Goal: Transaction & Acquisition: Purchase product/service

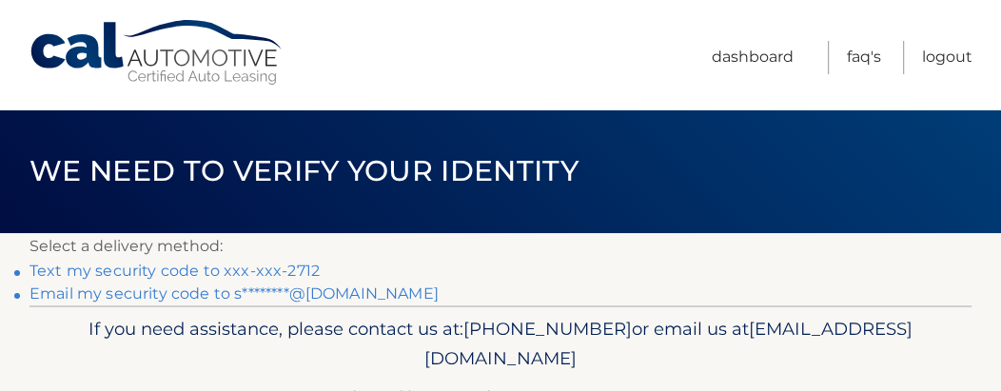
click at [180, 270] on link "Text my security code to xxx-xxx-2712" at bounding box center [175, 271] width 290 height 18
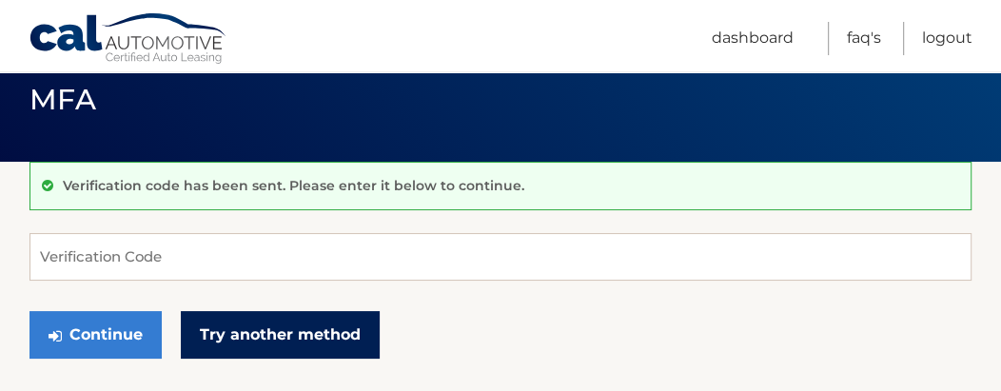
scroll to position [127, 0]
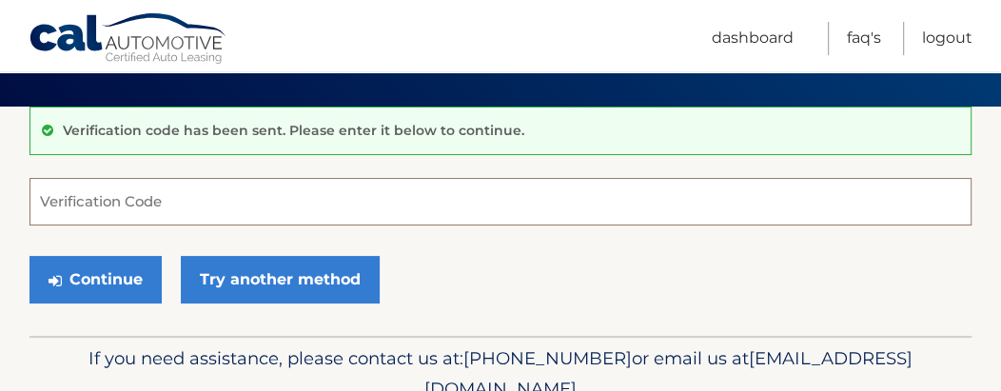
click at [89, 211] on input "Verification Code" at bounding box center [501, 202] width 942 height 48
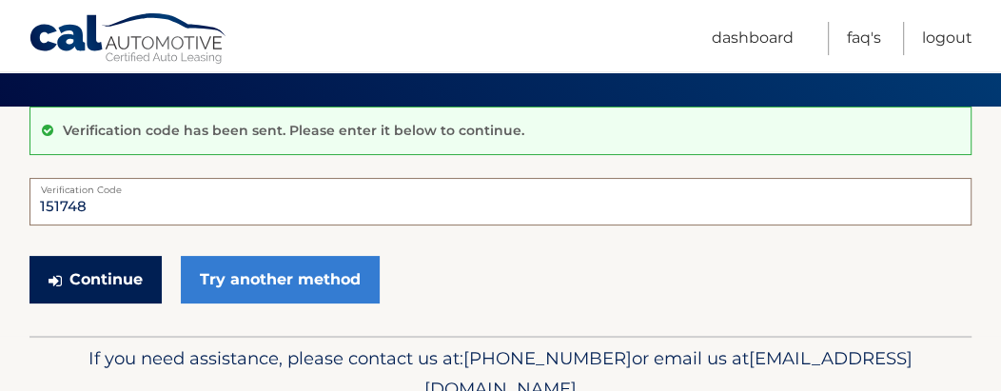
type input "151748"
click at [96, 276] on button "Continue" at bounding box center [96, 280] width 132 height 48
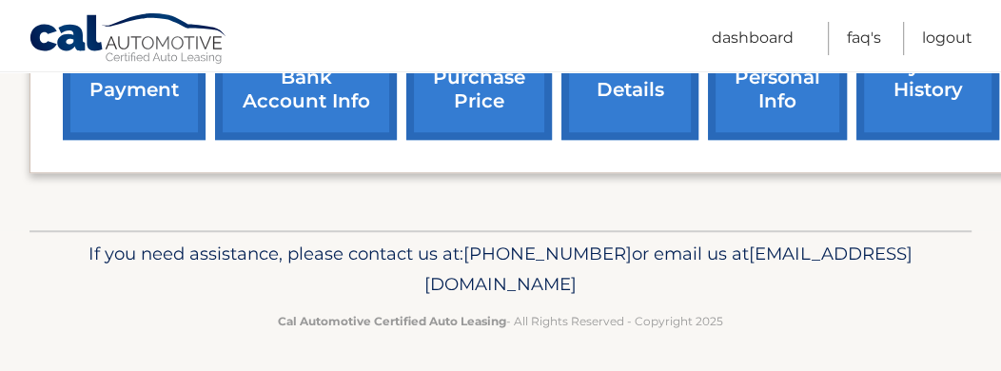
scroll to position [678, 0]
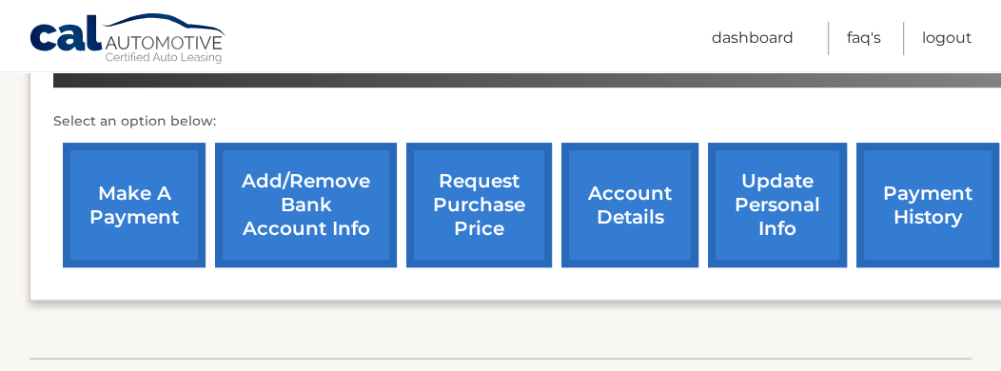
click at [903, 204] on link "payment history" at bounding box center [928, 205] width 143 height 125
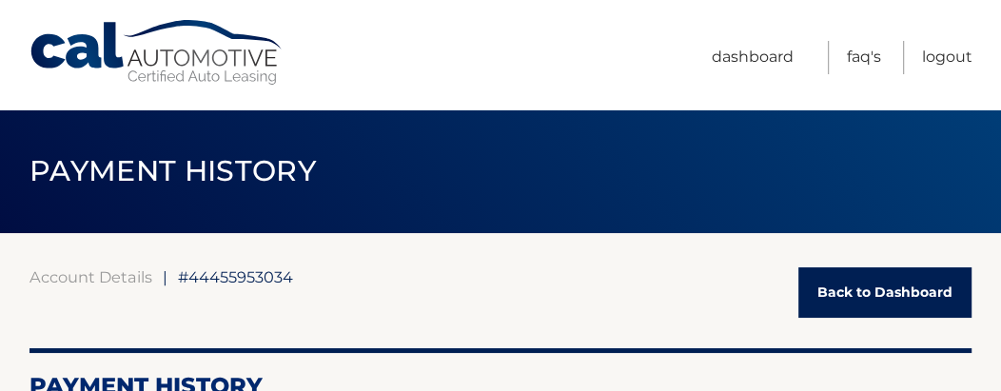
click at [846, 278] on link "Back to Dashboard" at bounding box center [885, 292] width 173 height 50
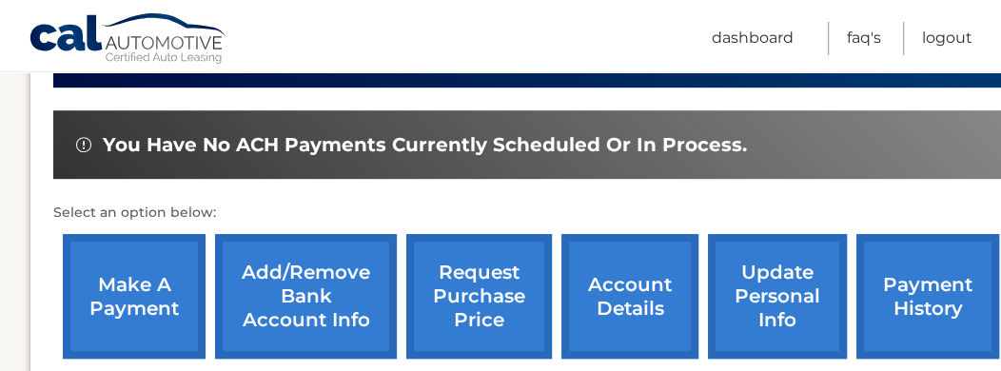
scroll to position [634, 0]
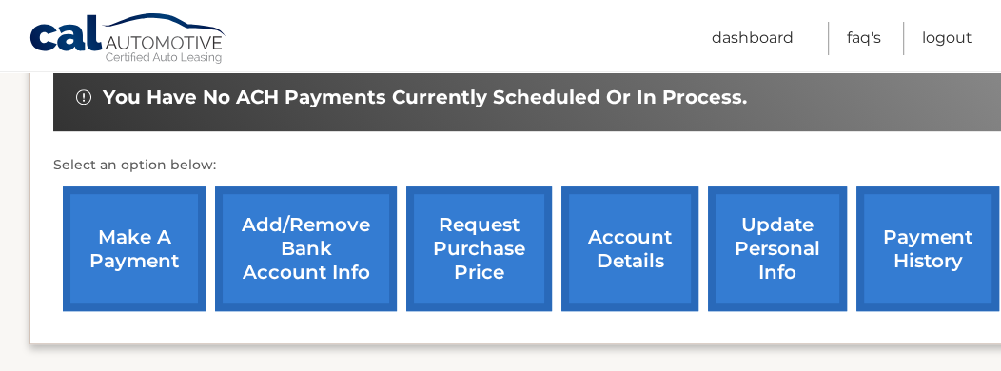
click at [592, 215] on link "account details" at bounding box center [630, 249] width 137 height 125
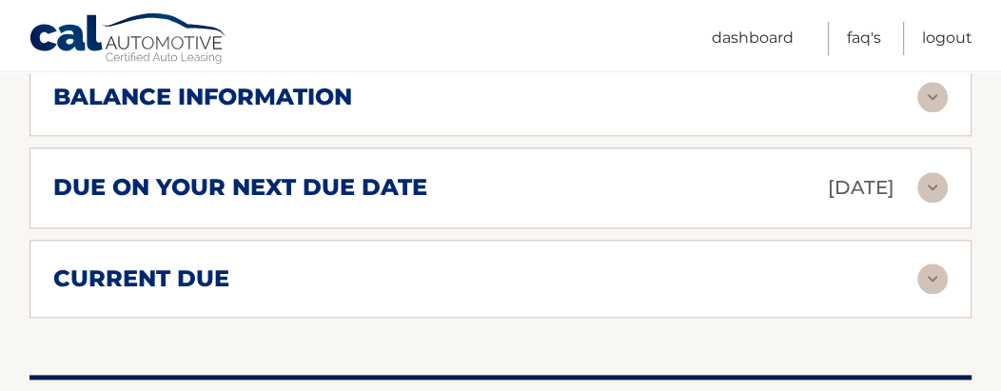
scroll to position [1269, 0]
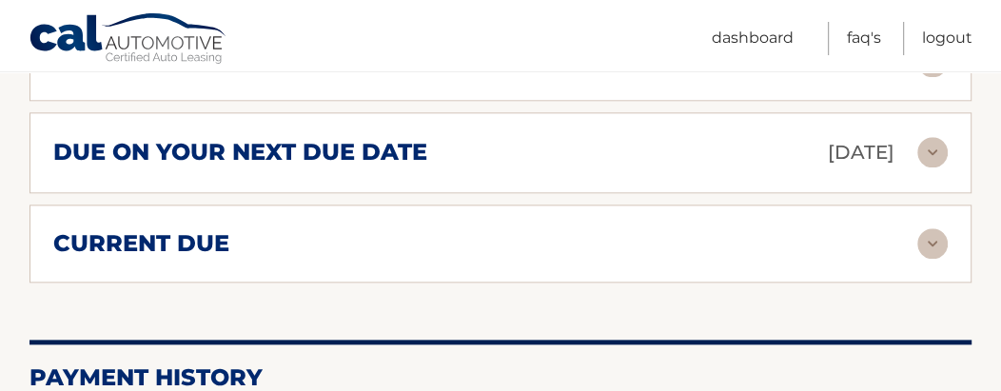
click at [926, 245] on img at bounding box center [933, 243] width 30 height 30
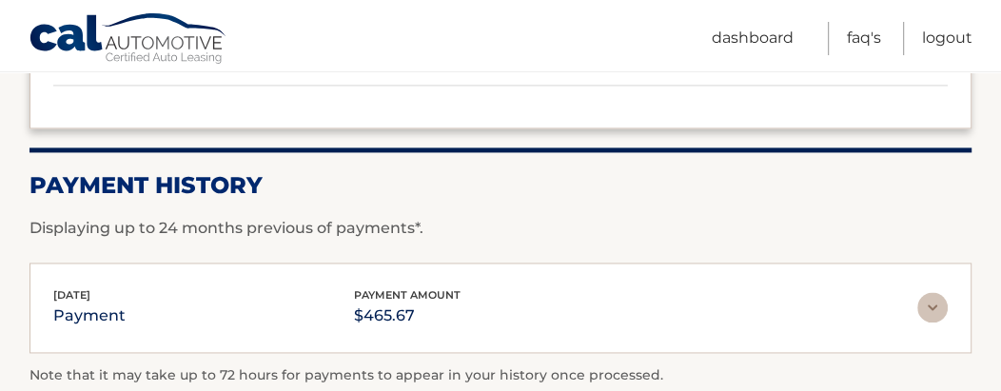
scroll to position [1650, 0]
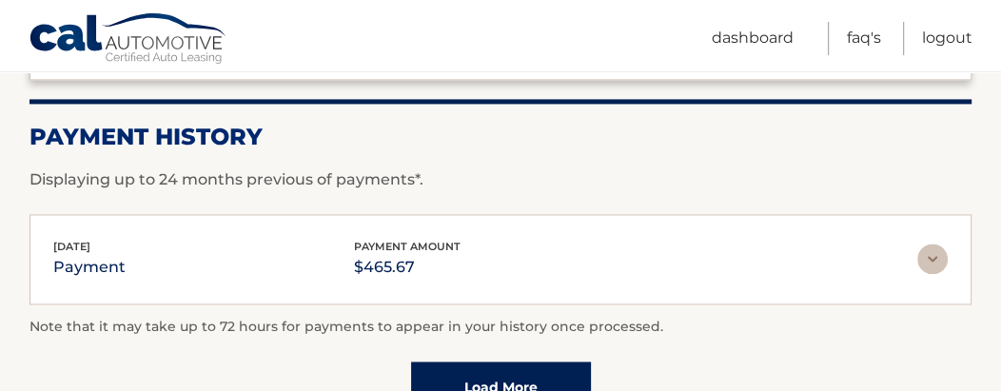
click at [374, 254] on p "$465.67" at bounding box center [407, 267] width 107 height 27
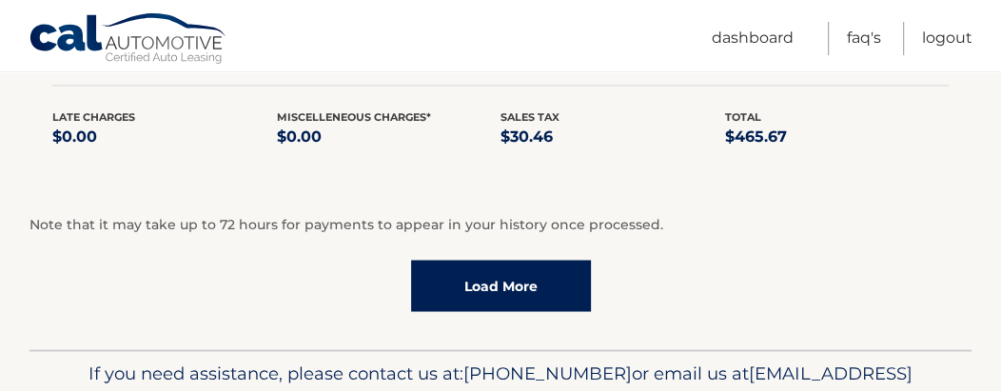
scroll to position [1903, 0]
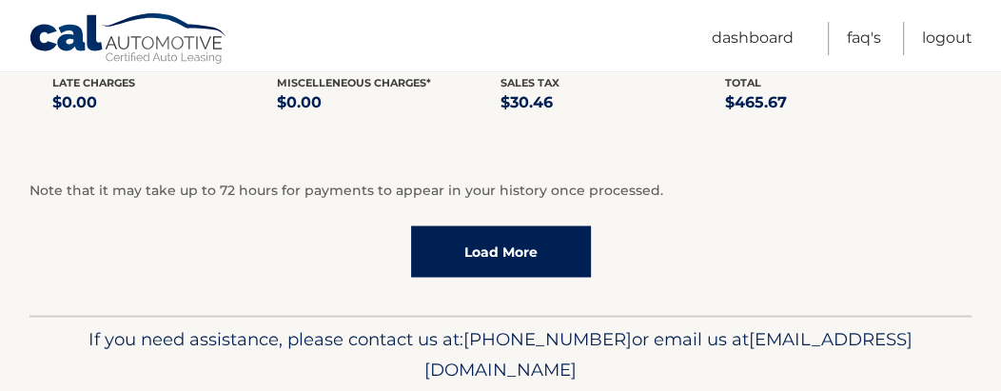
click at [481, 262] on link "Load More" at bounding box center [501, 251] width 180 height 51
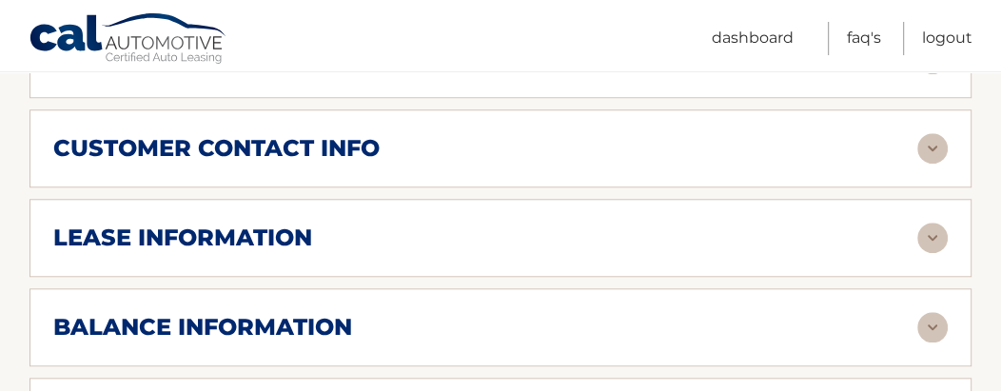
scroll to position [761, 0]
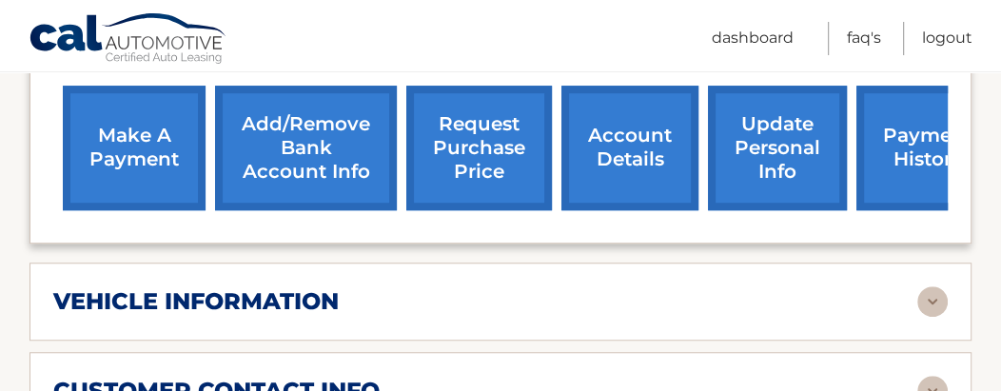
click at [118, 181] on link "make a payment" at bounding box center [134, 148] width 143 height 125
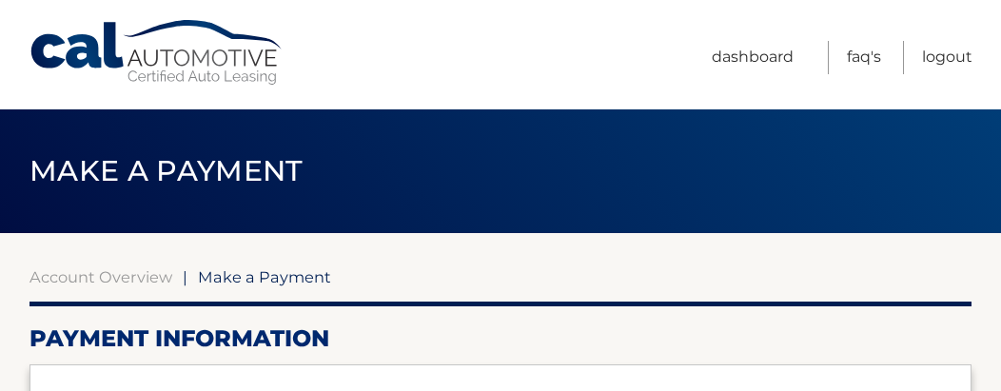
select select "ZjMwMTRkMTQtOTcxYS00OGQxLWE1YzAtOTg2ZDkwMGM0ZjEz"
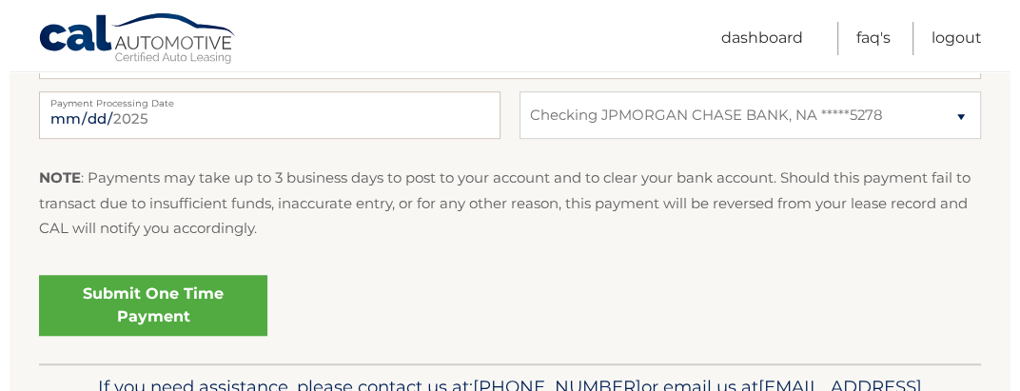
scroll to position [888, 0]
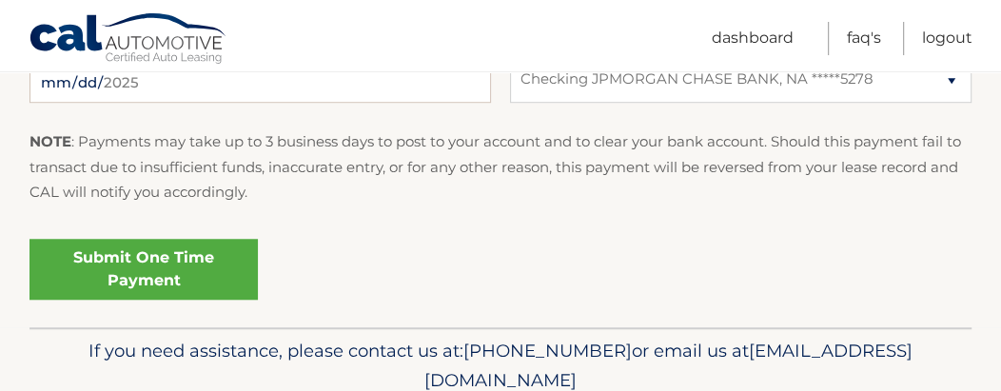
click at [207, 267] on link "Submit One Time Payment" at bounding box center [144, 269] width 228 height 61
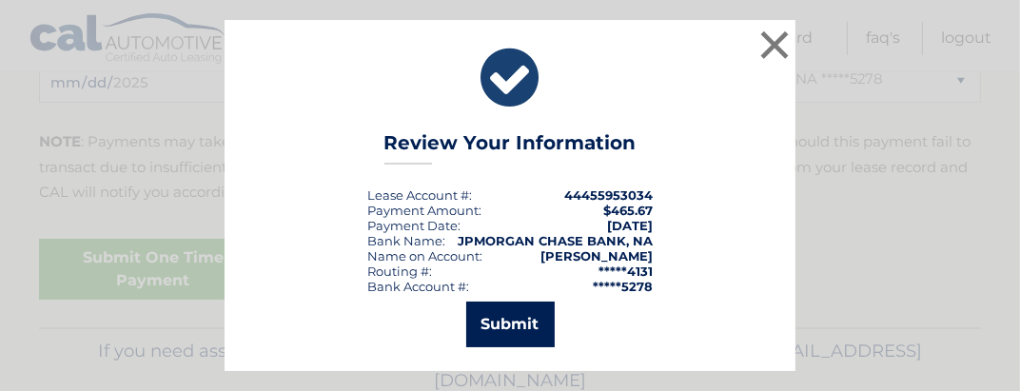
click at [525, 321] on button "Submit" at bounding box center [510, 325] width 89 height 46
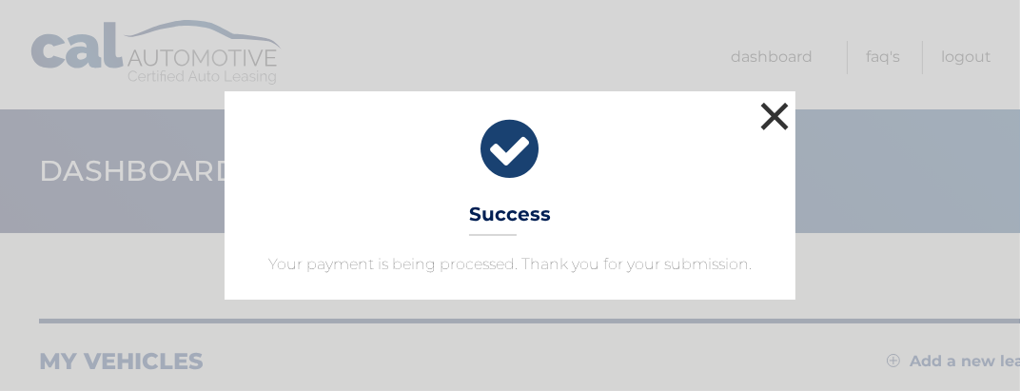
click at [782, 118] on button "×" at bounding box center [775, 116] width 38 height 38
